Goal: Navigation & Orientation: Find specific page/section

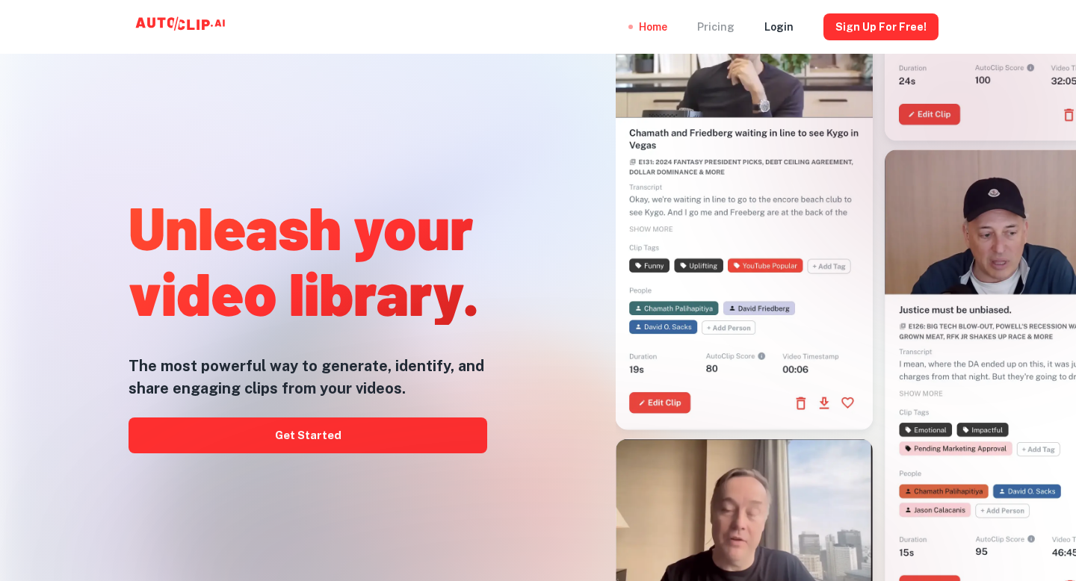
click at [722, 31] on div "Pricing" at bounding box center [715, 27] width 37 height 54
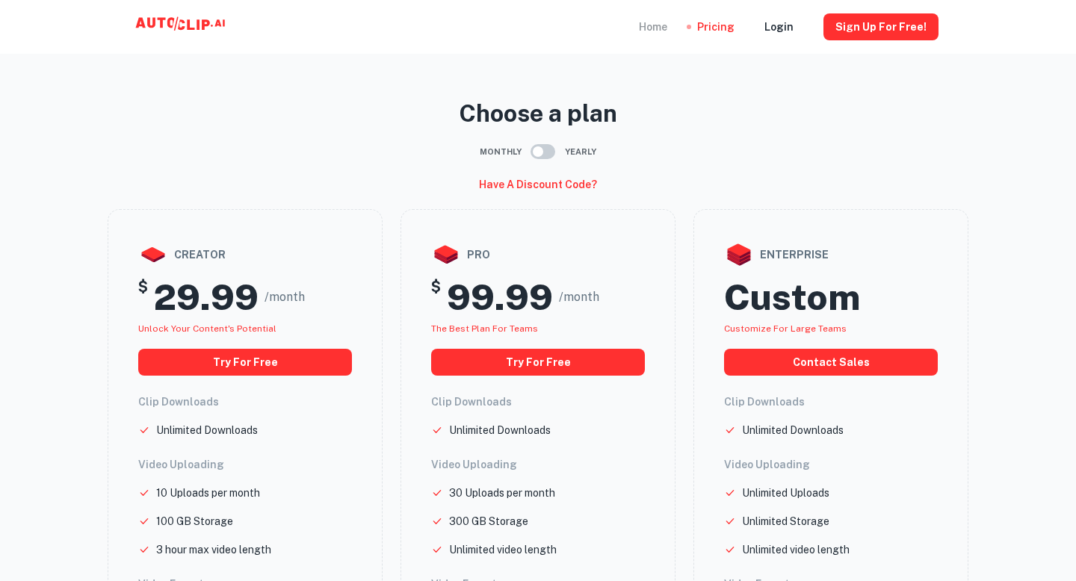
click at [665, 25] on div "Home" at bounding box center [653, 27] width 28 height 54
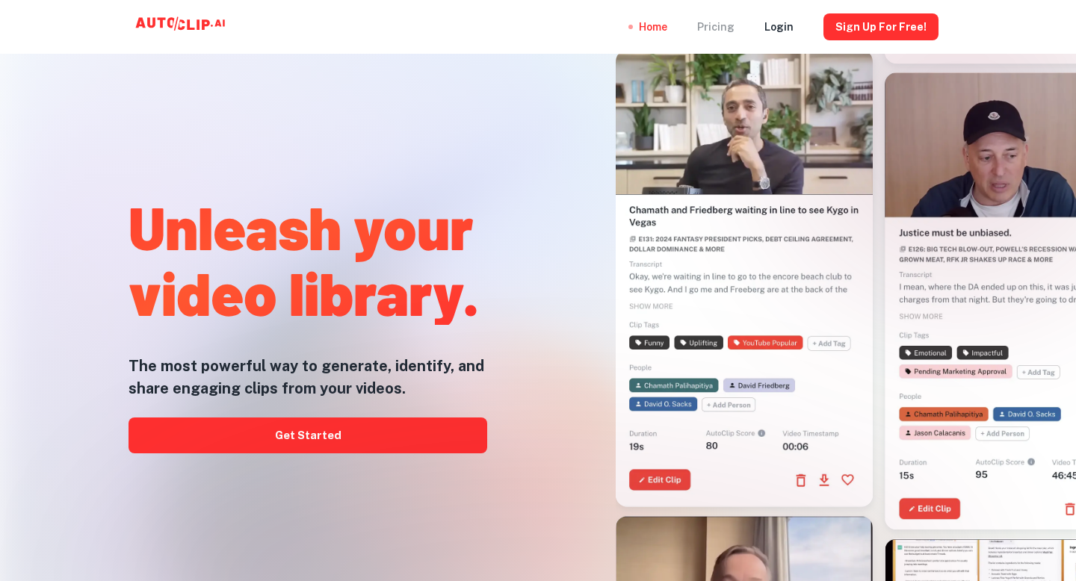
click at [718, 30] on div "Pricing" at bounding box center [715, 27] width 37 height 54
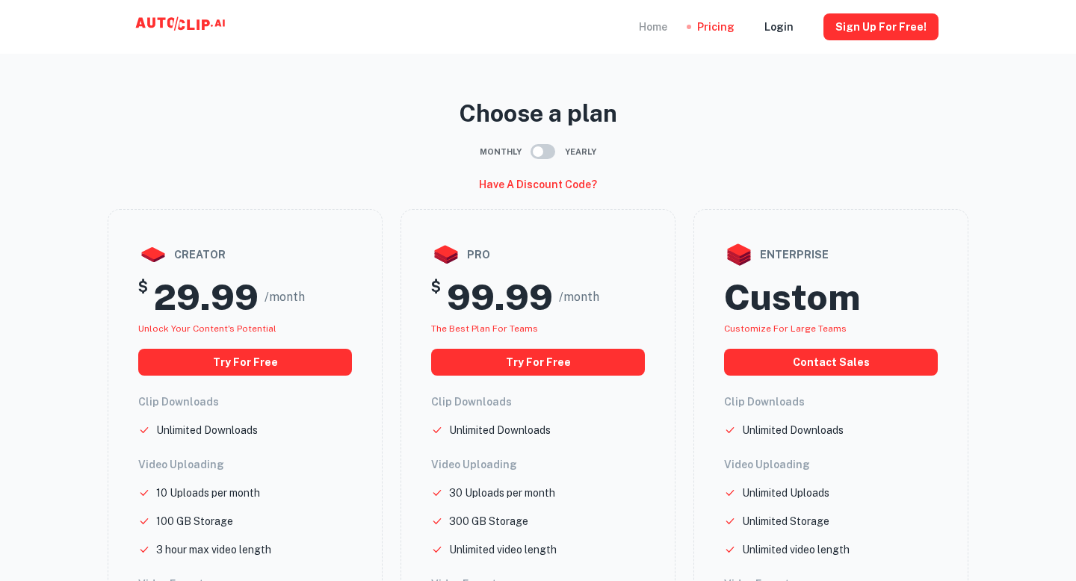
click at [652, 26] on div "Home" at bounding box center [653, 27] width 28 height 54
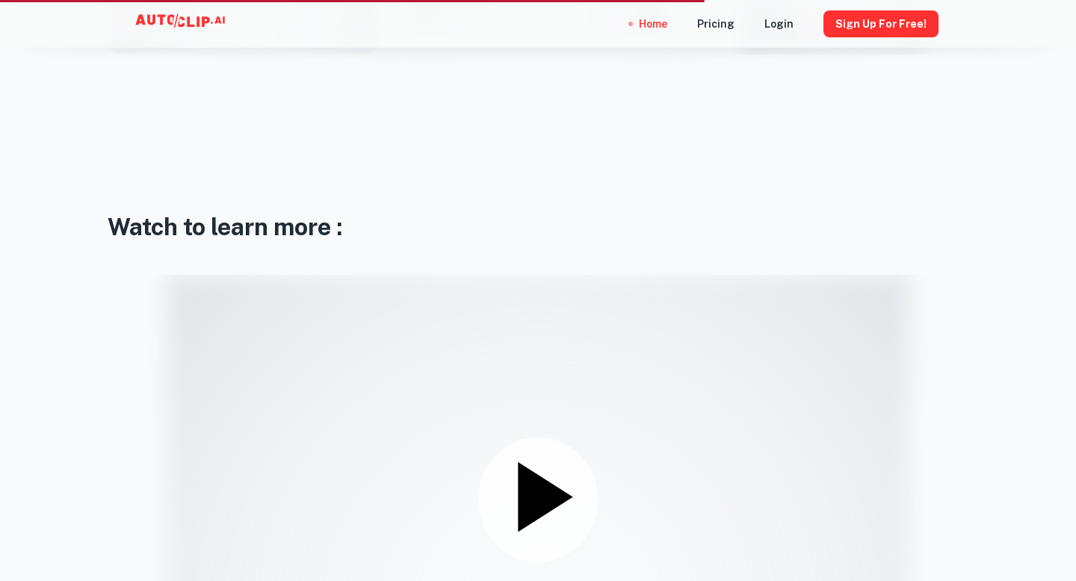
scroll to position [1803, 0]
